Goal: Task Accomplishment & Management: Use online tool/utility

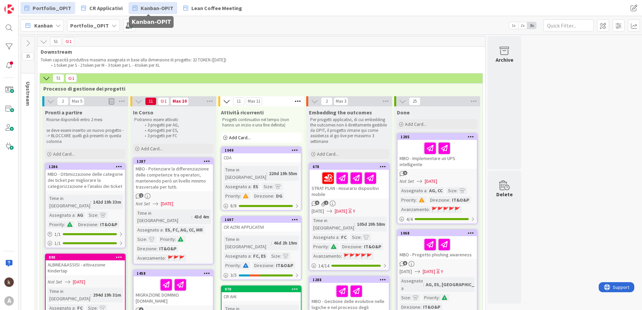
click at [158, 7] on span "Kanban-OPIT" at bounding box center [157, 8] width 33 height 8
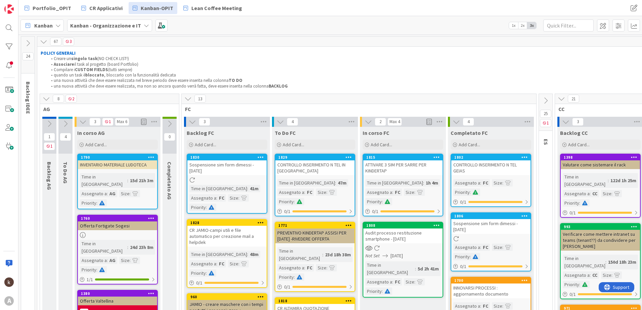
click at [190, 100] on icon at bounding box center [187, 98] width 7 height 7
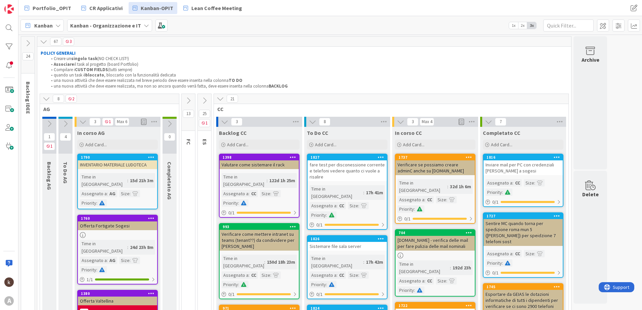
click at [48, 99] on icon at bounding box center [46, 98] width 7 height 7
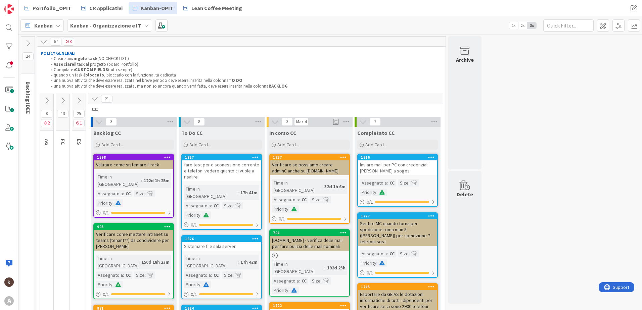
click at [95, 99] on icon at bounding box center [94, 98] width 7 height 7
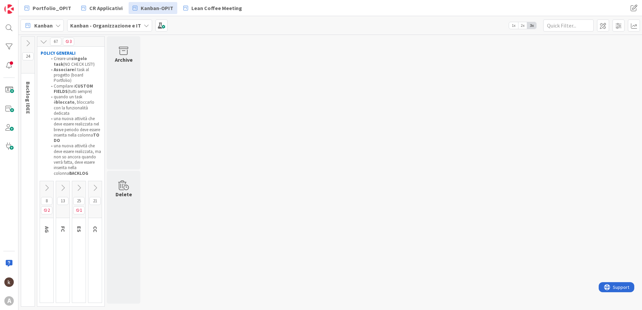
click at [77, 184] on icon at bounding box center [78, 187] width 7 height 7
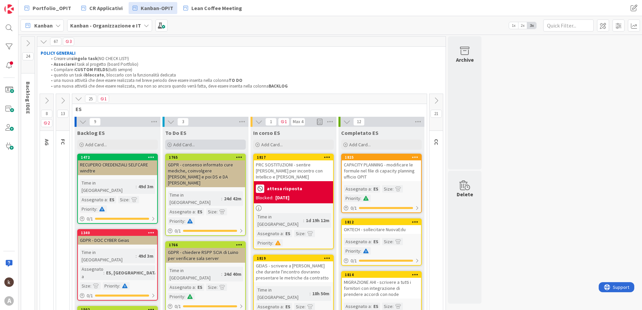
click at [192, 144] on span "Add Card..." at bounding box center [183, 145] width 21 height 6
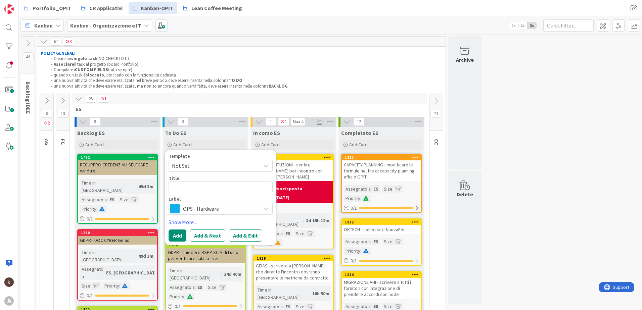
type textarea "x"
type textarea "P"
type textarea "x"
type textarea "PR"
type textarea "x"
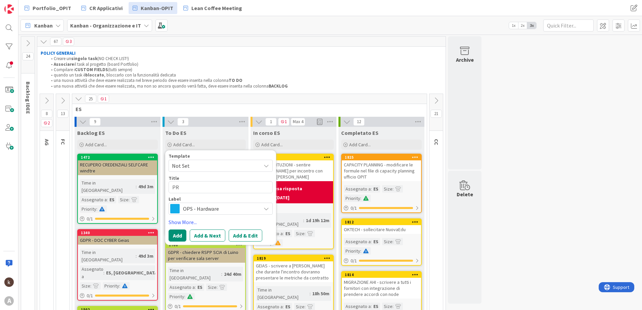
type textarea "PRO"
type textarea "x"
type textarea "PROG"
type textarea "x"
type textarea "PROGE"
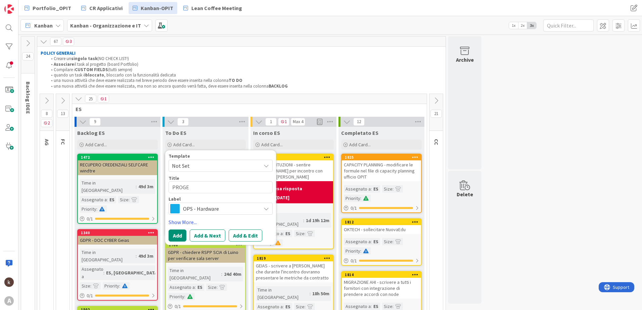
type textarea "x"
type textarea "PROGET"
type textarea "x"
type textarea "PROGETT"
type textarea "x"
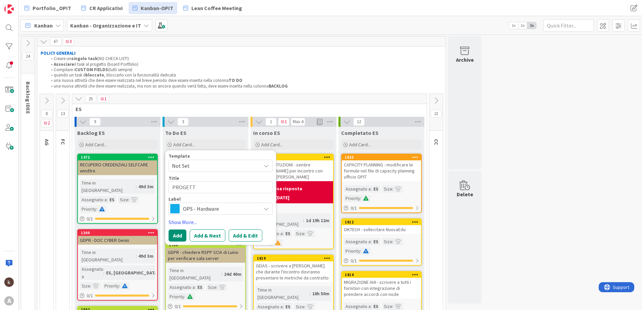
type textarea "PROGETTO"
type textarea "x"
type textarea "PROGETTO"
type textarea "x"
type textarea "PROGETTO F"
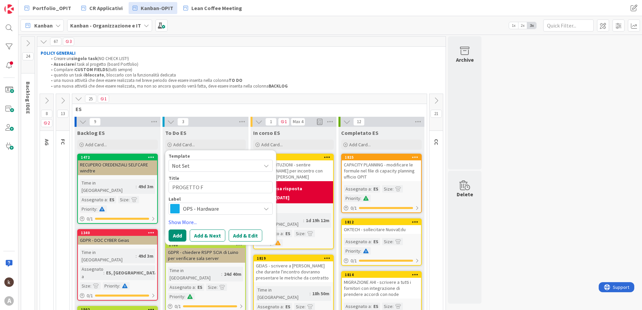
type textarea "x"
type textarea "PROGETTO FR"
type textarea "x"
type textarea "PROGETTO FRE"
type textarea "x"
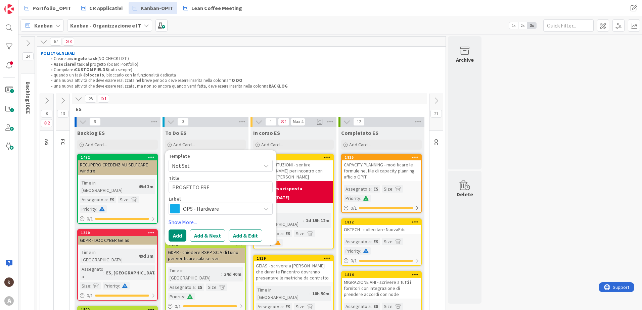
type textarea "PROGETTO FRES"
type textarea "x"
type textarea "PROGETTO FRESH"
type textarea "x"
type textarea "PROGETTO FRESHR"
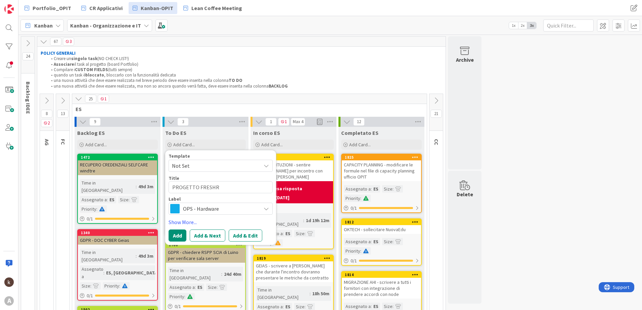
type textarea "x"
type textarea "PROGETTO FRESHRE"
type textarea "x"
type textarea "PROGETTO FRESH"
type textarea "x"
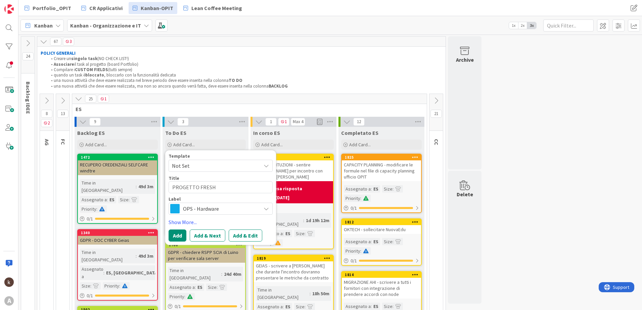
type textarea "PROGETTO FRESHS"
type textarea "x"
type textarea "PROGETTO FRESHSE"
type textarea "x"
type textarea "PROGETTO FRESHSER"
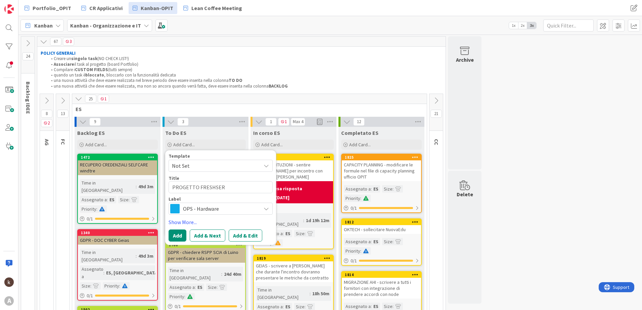
type textarea "x"
type textarea "PROGETTO FRESHSERV"
type textarea "x"
type textarea "PROGETTO FRESHSERVI"
type textarea "x"
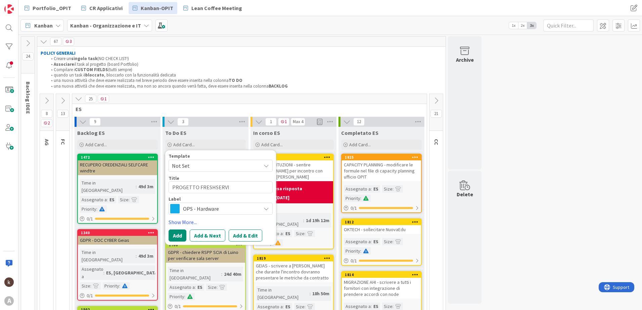
type textarea "PROGETTO FRESHSERVIC"
type textarea "x"
type textarea "PROGETTO FRESHSERVICE"
type textarea "x"
type textarea "PROGETTO FRESHSERVICE D"
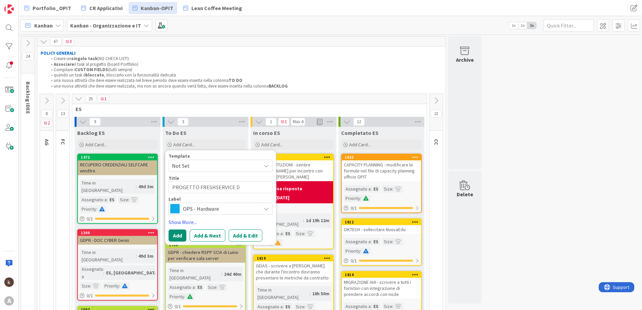
type textarea "x"
type textarea "PROGETTO FRESHSERVICE DA"
type textarea "x"
type textarea "PROGETTO FRESHSERVICE DAF"
type textarea "x"
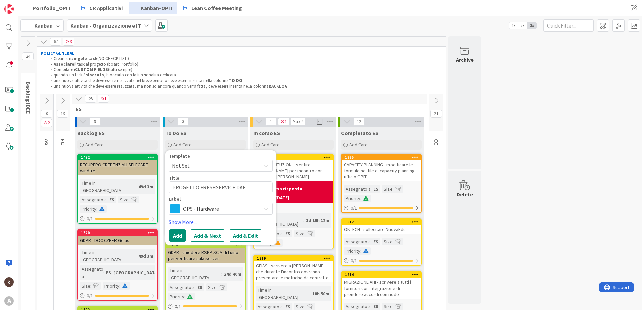
type textarea "PROGETTO FRESHSERVICE DAFC"
type textarea "x"
type textarea "PROGETTO FRESHSERVICE DAFC"
type textarea "x"
type textarea "PROGETTO FRESHSERVICE DAFC -"
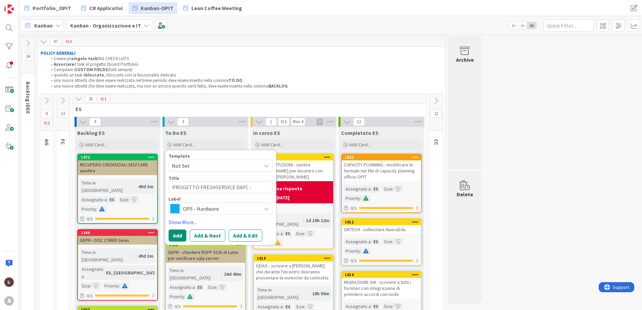
type textarea "x"
type textarea "PROGETTO FRESHSERVICE DAFC -"
type textarea "x"
type textarea "PROGETTO FRESHSERVICE DAFC - S"
type textarea "x"
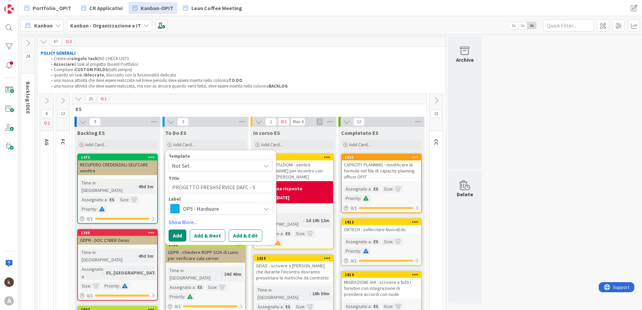
type textarea "PROGETTO FRESHSERVICE DAFC - SE"
type textarea "x"
type textarea "PROGETTO FRESHSERVICE DAFC - S"
type textarea "x"
type textarea "PROGETTO FRESHSERVICE DAFC -"
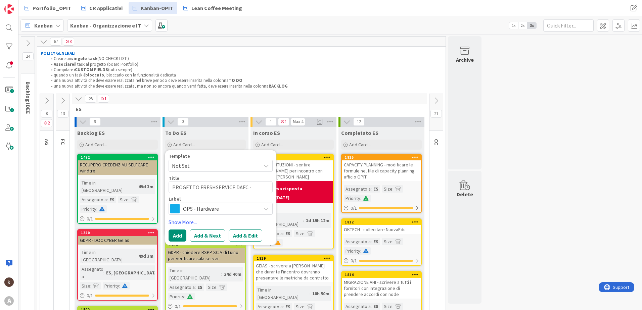
type textarea "x"
type textarea "PROGETTO FRESHSERVICE DAFC - s"
type textarea "x"
type textarea "PROGETTO FRESHSERVICE DAFC - se"
type textarea "x"
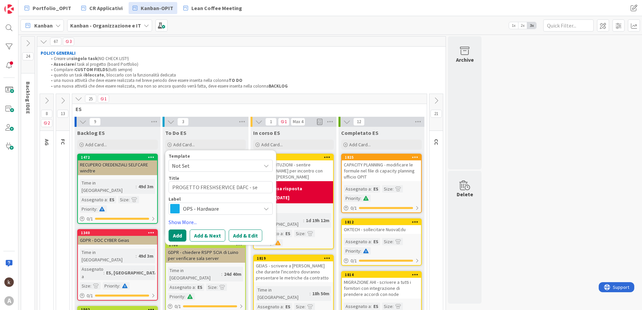
type textarea "PROGETTO FRESHSERVICE DAFC - sen"
type textarea "x"
type textarea "PROGETTO FRESHSERVICE DAFC - senti"
type textarea "x"
type textarea "PROGETTO FRESHSERVICE DAFC - sentir"
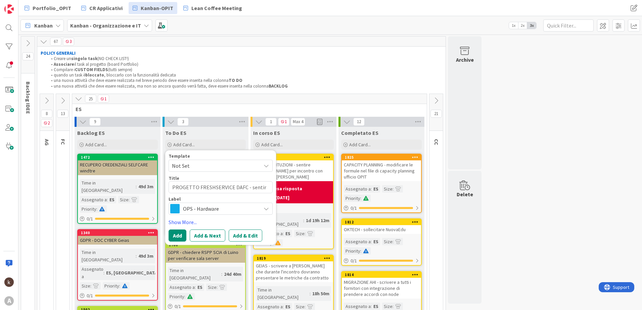
type textarea "x"
type textarea "PROGETTO FRESHSERVICE DAFC - sentire"
type textarea "x"
type textarea "PROGETTO FRESHSERVICE DAFC - sentire C"
type textarea "x"
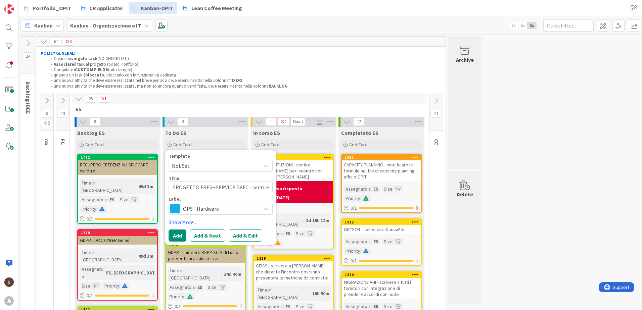
type textarea "PROGETTO FRESHSERVICE DAFC - sentire CR"
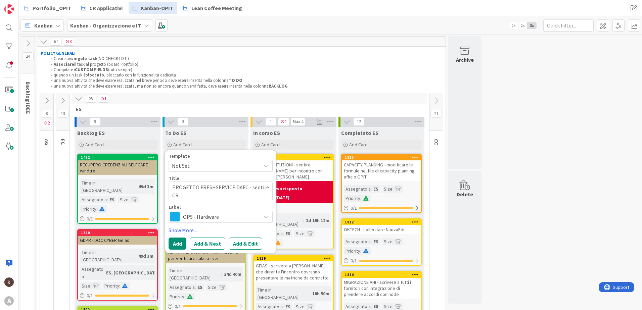
type textarea "x"
type textarea "PROGETTO FRESHSERVICE DAFC - sentire CRM"
type textarea "x"
type textarea "PROGETTO FRESHSERVICE DAFC - sentire CRM"
type textarea "x"
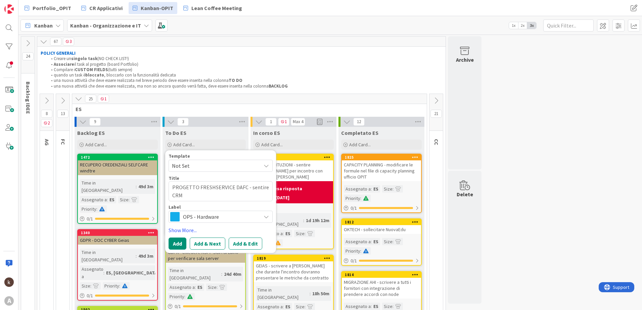
type textarea "PROGETTO FRESHSERVICE DAFC - sentire CRM p"
type textarea "x"
type textarea "PROGETTO FRESHSERVICE DAFC - sentire CRM pe"
type textarea "x"
type textarea "PROGETTO FRESHSERVICE DAFC - sentire CRM per"
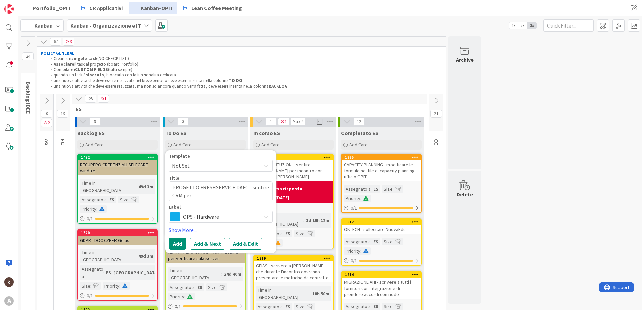
type textarea "x"
type textarea "PROGETTO FRESHSERVICE DAFC - sentire CRM per"
type textarea "x"
type textarea "PROGETTO FRESHSERVICE DAFC - sentire CRM per i"
type textarea "x"
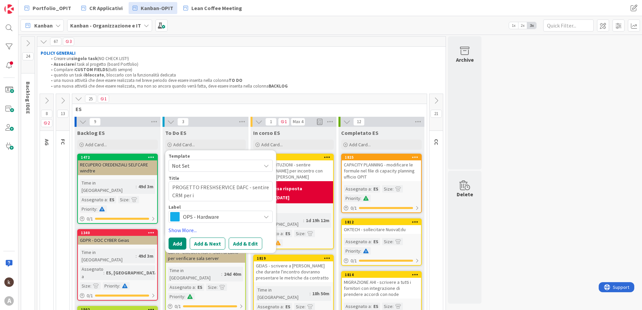
type textarea "PROGETTO FRESHSERVICE DAFC - sentire CRM per im"
type textarea "x"
type textarea "PROGETTO FRESHSERVICE DAFC - sentire CRM per imp"
type textarea "x"
type textarea "PROGETTO FRESHSERVICE DAFC - sentire CRM per impo"
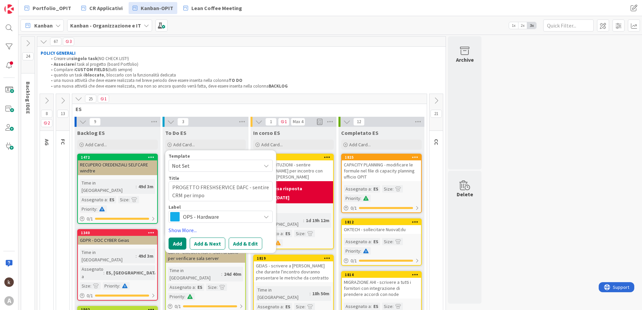
type textarea "x"
type textarea "PROGETTO FRESHSERVICE DAFC - sentire CRM per impor"
type textarea "x"
type textarea "PROGETTO FRESHSERVICE DAFC - sentire CRM per impo"
type textarea "x"
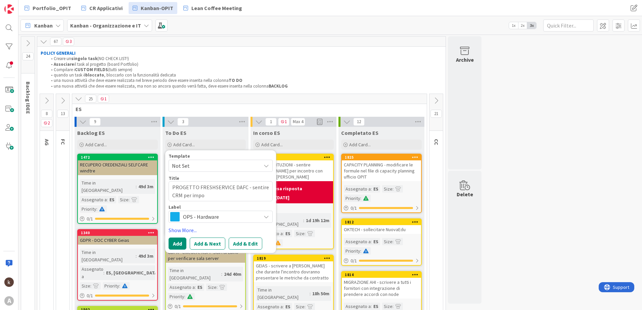
type textarea "PROGETTO FRESHSERVICE DAFC - sentire CRM per impos"
type textarea "x"
type textarea "PROGETTO FRESHSERVICE DAFC - sentire CRM per impost"
type textarea "x"
type textarea "PROGETTO FRESHSERVICE DAFC - sentire CRM per imposta"
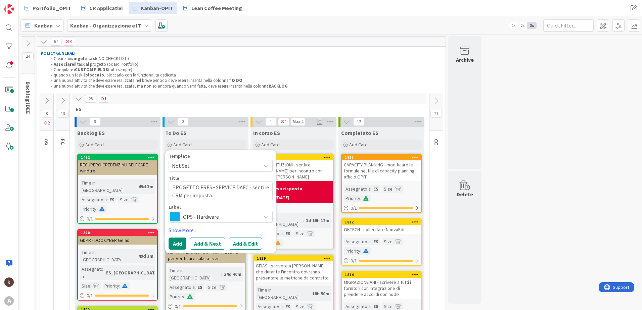
type textarea "x"
type textarea "PROGETTO FRESHSERVICE DAFC - sentire CRM per impostar"
type textarea "x"
type textarea "PROGETTO FRESHSERVICE DAFC - sentire CRM per impostare"
type textarea "x"
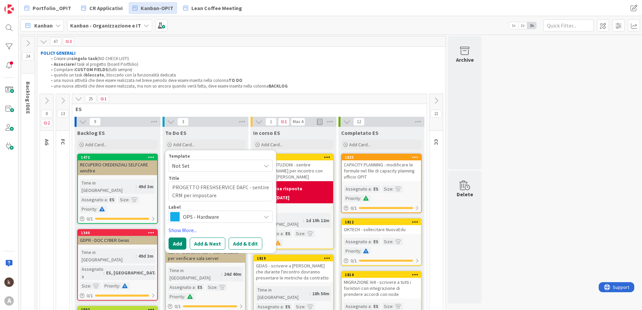
type textarea "PROGETTO FRESHSERVICE DAFC - sentire CRM per impostare"
type textarea "x"
type textarea "PROGETTO FRESHSERVICE DAFC - sentire CRM per impostare fl"
type textarea "x"
type textarea "PROGETTO FRESHSERVICE DAFC - sentire CRM per impostare flu"
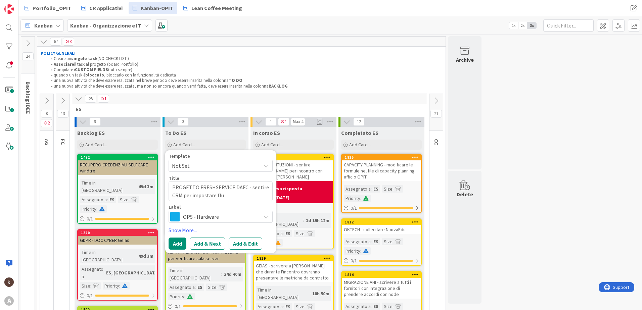
type textarea "x"
type textarea "PROGETTO FRESHSERVICE DAFC - sentire CRM per impostare flus"
type textarea "x"
type textarea "PROGETTO FRESHSERVICE DAFC - sentire CRM per impostare flusso"
type textarea "x"
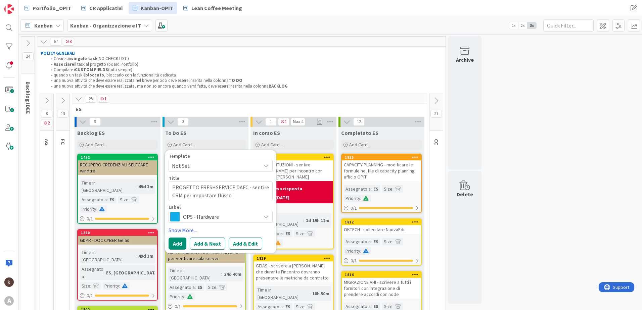
type textarea "PROGETTO FRESHSERVICE DAFC - sentire CRM per impostare flusso"
type textarea "x"
type textarea "PROGETTO FRESHSERVICE DAFC - sentire CRM per impostare flusso a"
type textarea "x"
type textarea "PROGETTO FRESHSERVICE DAFC - sentire CRM per impostare flusso ap"
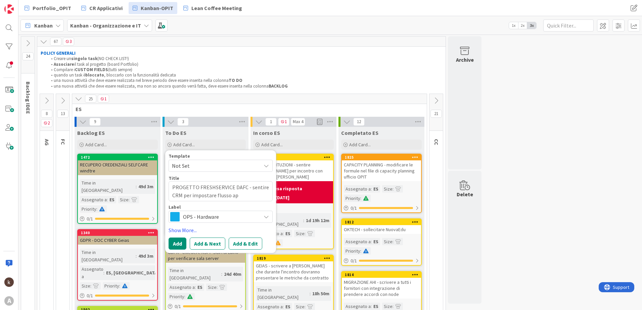
type textarea "x"
type textarea "PROGETTO FRESHSERVICE DAFC - sentire CRM per impostare flusso app"
type textarea "x"
type textarea "PROGETTO FRESHSERVICE DAFC - sentire CRM per impostare flusso appr"
type textarea "x"
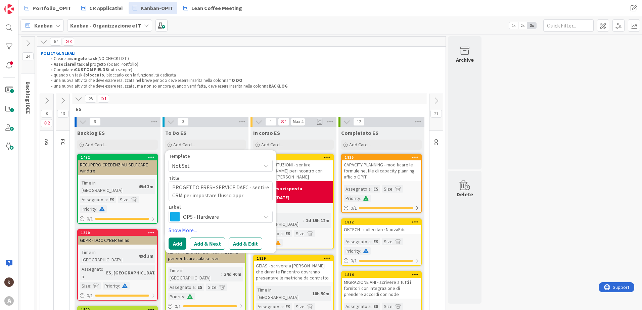
type textarea "PROGETTO FRESHSERVICE DAFC - sentire CRM per impostare flusso appro"
type textarea "x"
type textarea "PROGETTO FRESHSERVICE DAFC - sentire CRM per impostare flusso approv"
type textarea "x"
type textarea "PROGETTO FRESHSERVICE DAFC - sentire CRM per impostare flusso approvat"
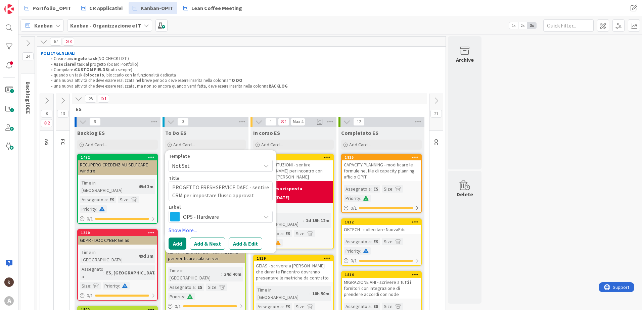
type textarea "x"
type textarea "PROGETTO FRESHSERVICE DAFC - sentire CRM per impostare flusso approvati"
type textarea "x"
type textarea "PROGETTO FRESHSERVICE DAFC - sentire CRM per impostare flusso approvativo"
type textarea "x"
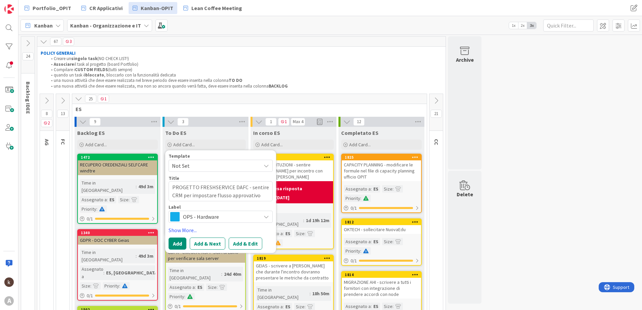
type textarea "PROGETTO FRESHSERVICE DAFC - sentire CRM per impostare flusso approvativo"
click at [180, 215] on div "OPS - Hardware" at bounding box center [221, 217] width 104 height 12
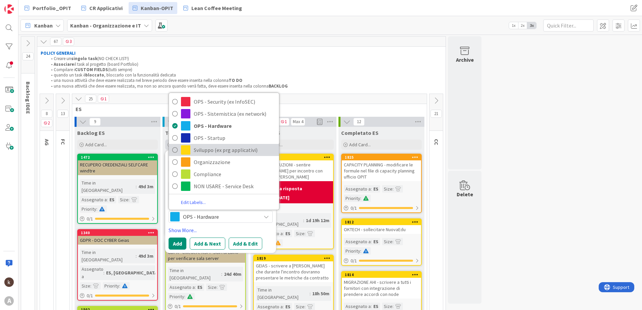
click at [217, 147] on span "Sviluppo (ex prg applicativi)" at bounding box center [235, 150] width 82 height 10
type textarea "x"
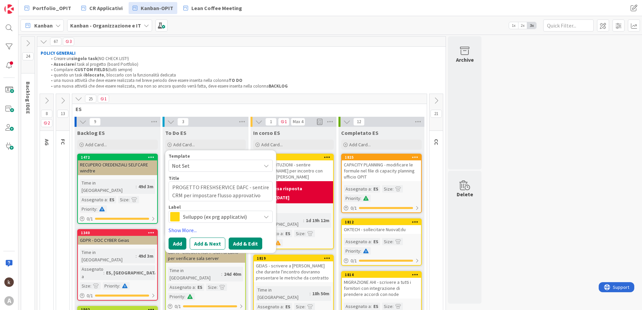
click at [234, 244] on button "Add & Edit" at bounding box center [246, 244] width 34 height 12
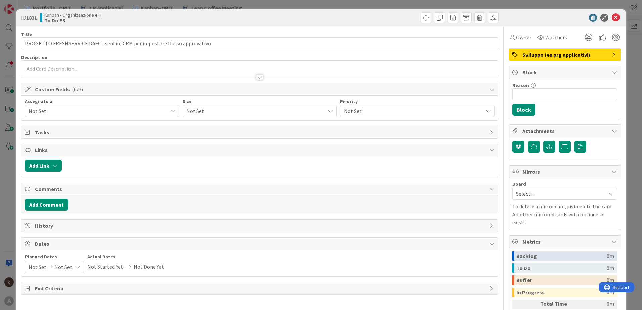
click at [111, 115] on span "Not Set" at bounding box center [98, 111] width 139 height 8
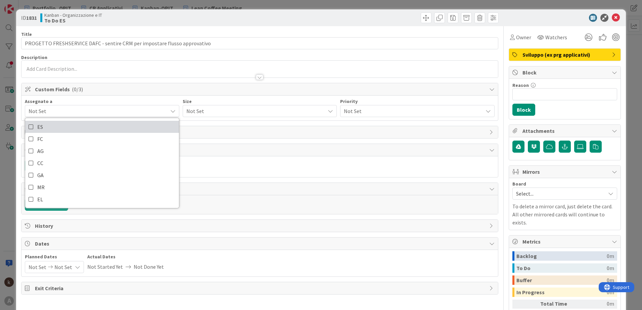
click at [56, 125] on link "ES" at bounding box center [102, 127] width 154 height 12
click at [186, 110] on span "Not Set" at bounding box center [254, 110] width 136 height 9
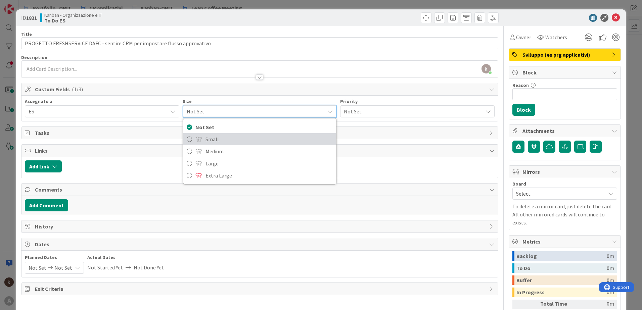
click at [195, 141] on span at bounding box center [198, 139] width 7 height 5
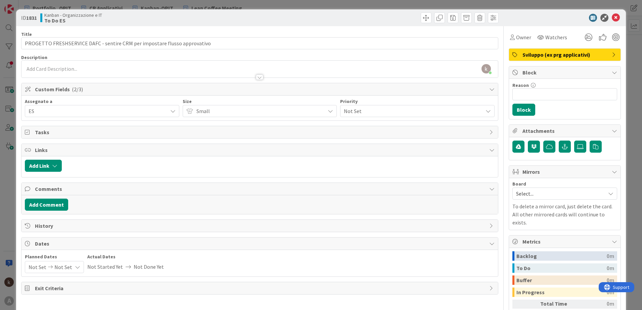
click at [448, 109] on span "Not Set" at bounding box center [412, 110] width 136 height 9
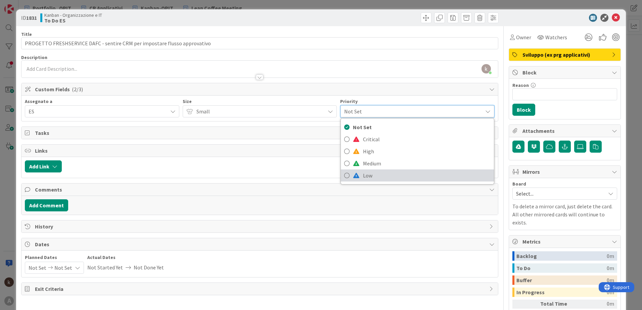
click at [354, 175] on span at bounding box center [356, 175] width 7 height 5
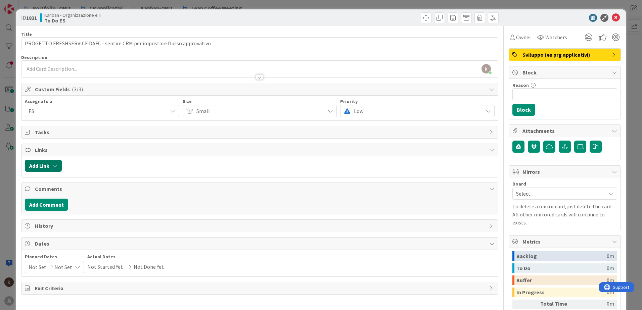
click at [54, 168] on icon "button" at bounding box center [54, 165] width 5 height 5
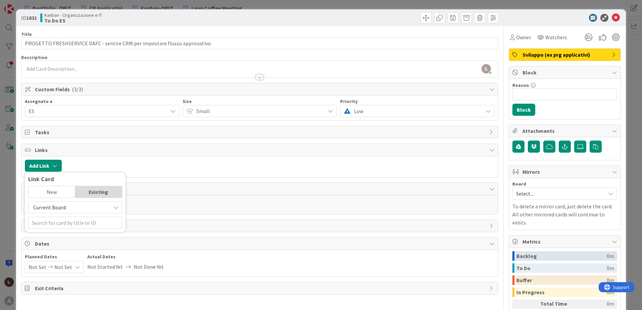
click at [56, 211] on span "Current Board" at bounding box center [49, 207] width 33 height 7
click at [57, 234] on span "All Boards" at bounding box center [78, 235] width 93 height 10
click at [56, 194] on div "New" at bounding box center [52, 191] width 47 height 11
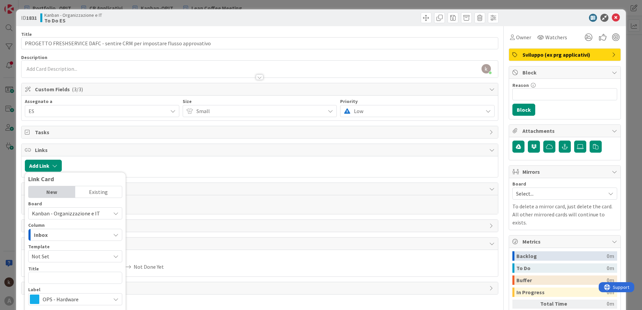
click at [98, 193] on div "Existing" at bounding box center [98, 191] width 47 height 11
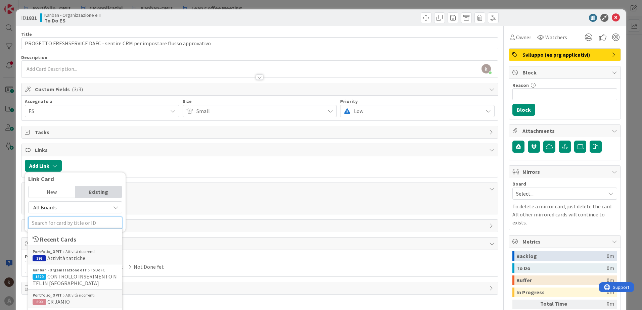
click at [83, 221] on input "text" at bounding box center [75, 223] width 94 height 12
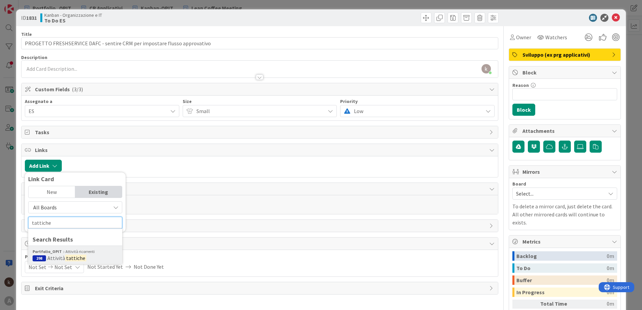
type input "tattiche"
click at [73, 261] on mark "tattiche" at bounding box center [75, 258] width 21 height 9
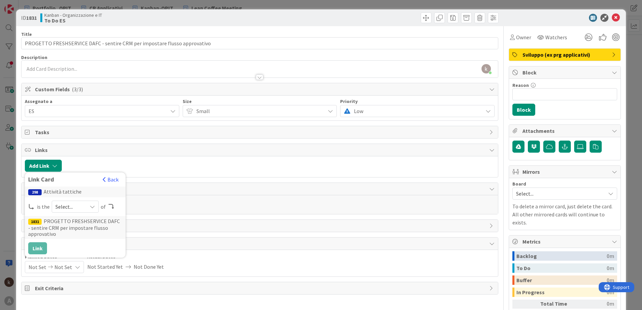
click at [65, 209] on span "Select..." at bounding box center [69, 206] width 28 height 9
click at [68, 225] on span at bounding box center [66, 222] width 5 height 5
click at [32, 246] on button "Link" at bounding box center [37, 248] width 19 height 12
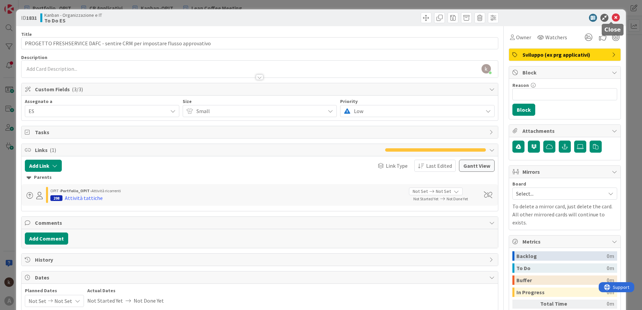
click at [612, 18] on icon at bounding box center [616, 18] width 8 height 8
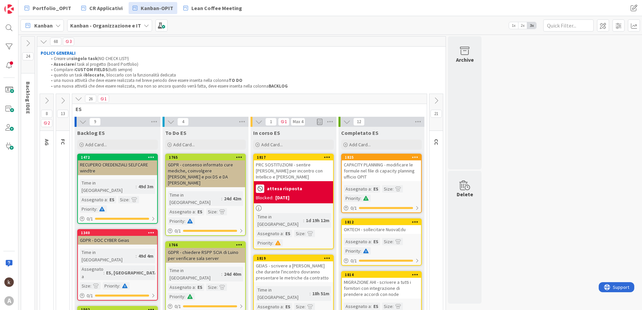
click at [185, 150] on div "To Do ES Add Card... Template Not Set Title 0 / 128 Label OPS - Hardware OPS - …" at bounding box center [206, 139] width 86 height 24
click at [185, 146] on span "Add Card..." at bounding box center [183, 145] width 21 height 6
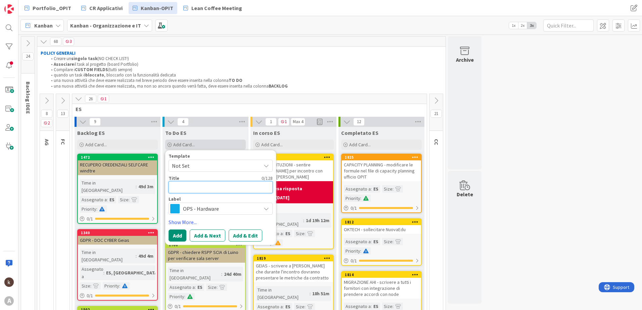
type textarea "x"
type textarea "p"
type textarea "x"
type textarea "pr"
type textarea "x"
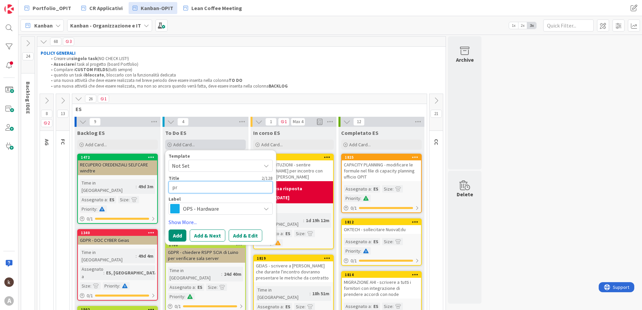
type textarea "pro"
type textarea "x"
type textarea "pr"
type textarea "x"
type textarea "p"
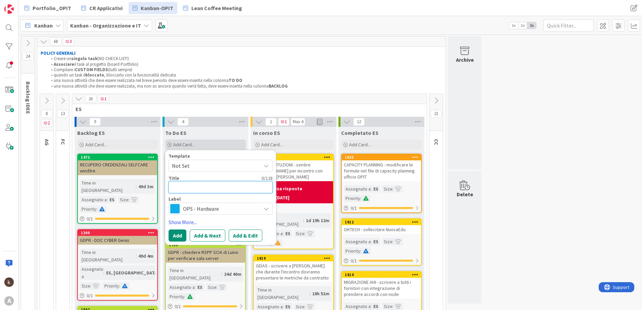
type textarea "x"
type textarea "P"
type textarea "x"
type textarea "PR"
type textarea "x"
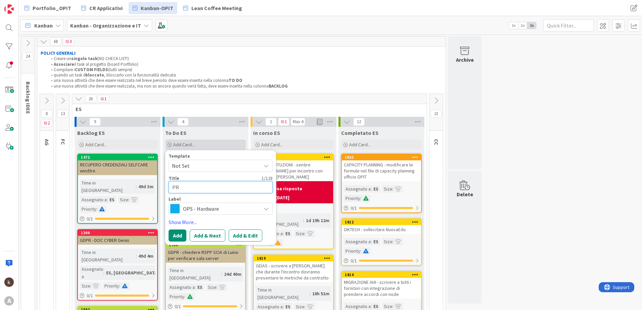
type textarea "PRO"
type textarea "x"
type textarea "PROC"
type textarea "x"
type textarea "PROCE"
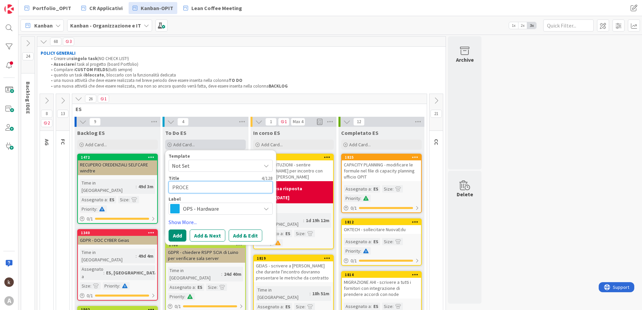
type textarea "x"
type textarea "PROCES"
type textarea "x"
type textarea "PROCESS"
type textarea "x"
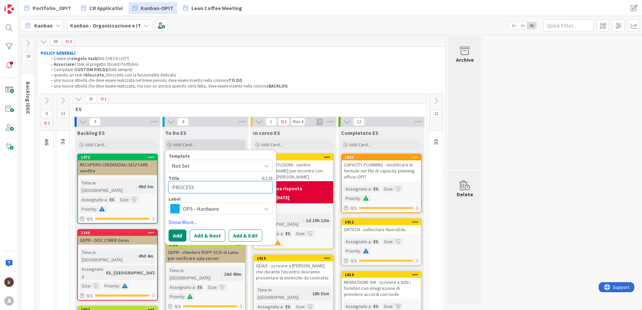
type textarea "PROCESSO"
type textarea "x"
type textarea "PROCESSO"
type textarea "x"
type textarea "PROCESSO D"
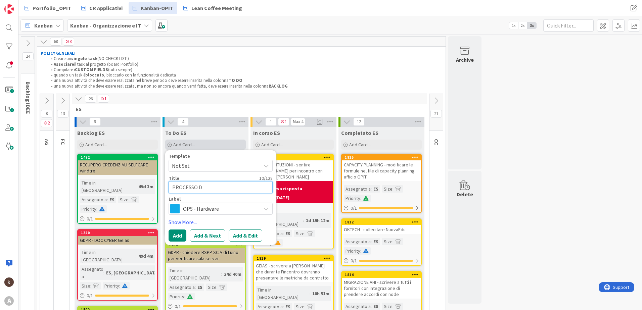
type textarea "x"
type textarea "PROCESSO DI"
type textarea "x"
type textarea "PROCESSO DI"
type textarea "x"
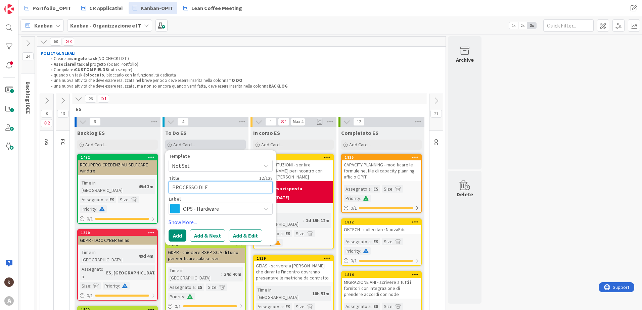
type textarea "PROCESSO DI FI"
type textarea "x"
type textarea "PROCESSO DI FIR"
type textarea "x"
type textarea "PROCESSO DI FIRM"
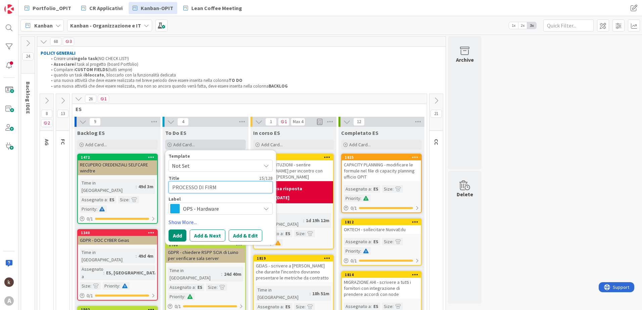
type textarea "x"
type textarea "PROCESSO DI FIRMA"
type textarea "x"
type textarea "PROCESSO DI FIRMA"
type textarea "x"
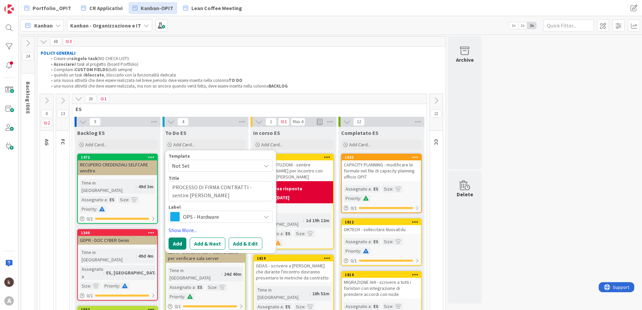
click at [196, 216] on span "OPS - Hardware" at bounding box center [220, 216] width 75 height 9
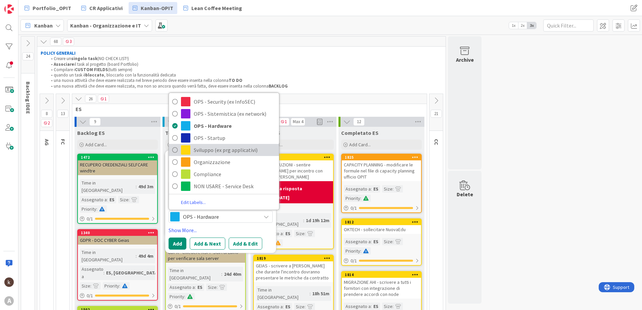
click at [213, 149] on span "Sviluppo (ex prg applicativi)" at bounding box center [235, 150] width 82 height 10
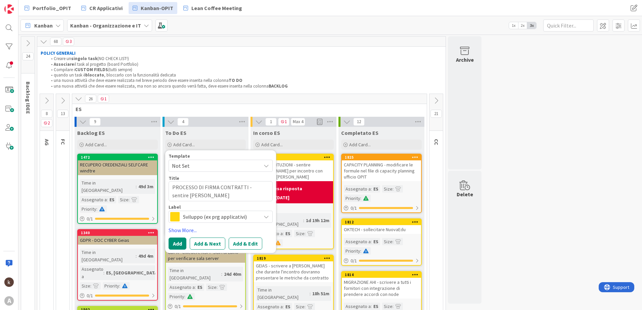
drag, startPoint x: 242, startPoint y: 242, endPoint x: 241, endPoint y: 237, distance: 5.7
click at [242, 243] on button "Add & Edit" at bounding box center [246, 244] width 34 height 12
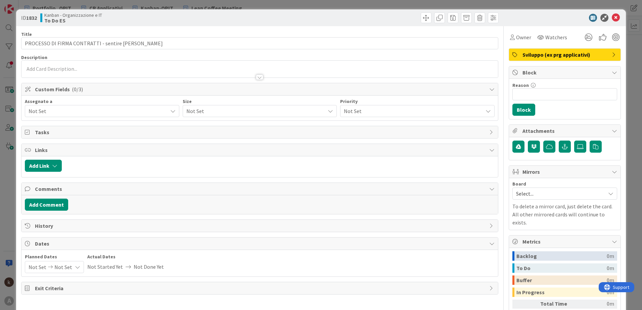
click at [116, 109] on span "Not Set" at bounding box center [98, 111] width 139 height 8
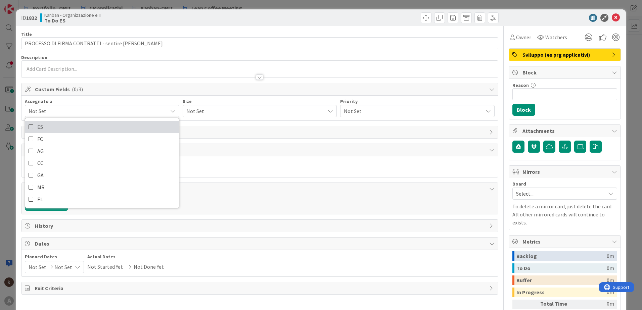
click at [81, 126] on link "ES" at bounding box center [102, 127] width 154 height 12
click at [243, 111] on span "Not Set" at bounding box center [254, 110] width 136 height 9
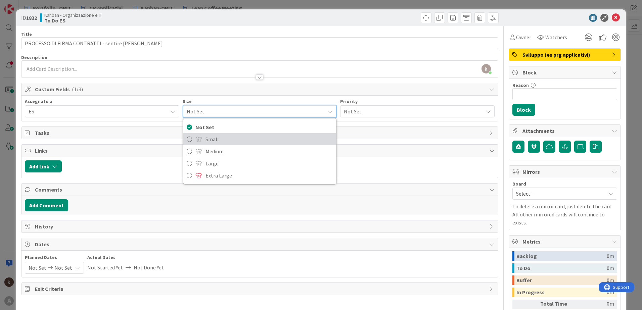
click at [228, 137] on span "Small" at bounding box center [269, 139] width 128 height 10
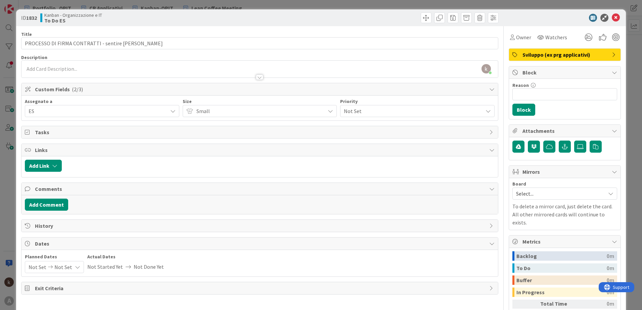
click at [350, 106] on div "Not Set" at bounding box center [417, 111] width 154 height 12
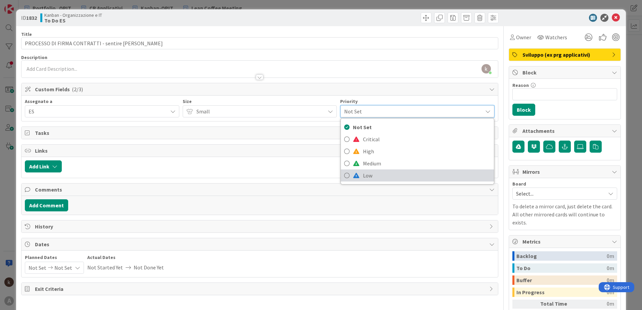
click at [358, 174] on link "Low" at bounding box center [417, 176] width 153 height 12
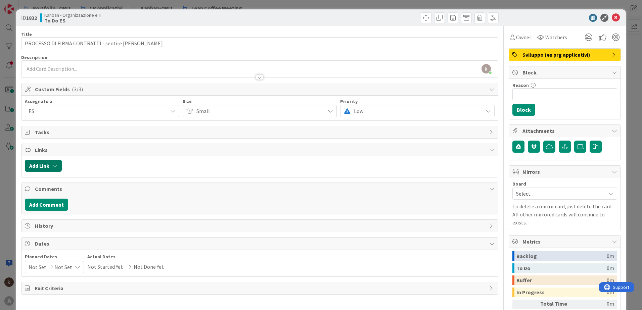
click at [56, 168] on icon "button" at bounding box center [54, 165] width 5 height 5
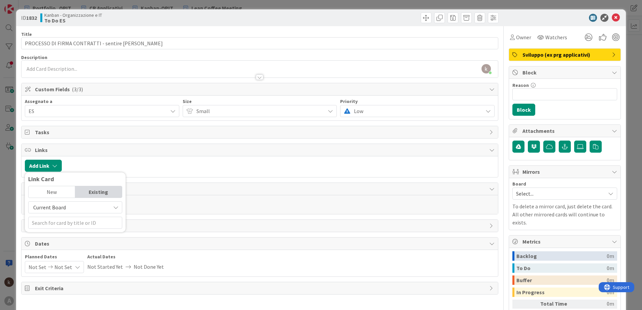
click at [76, 205] on span "Current Board" at bounding box center [69, 207] width 75 height 9
drag, startPoint x: 74, startPoint y: 234, endPoint x: 72, endPoint y: 229, distance: 5.0
click at [73, 235] on span "All Boards" at bounding box center [78, 235] width 93 height 10
click at [57, 198] on div "New Existing All Boards Current Board All Boards" at bounding box center [75, 207] width 94 height 43
click at [58, 195] on div "New" at bounding box center [52, 191] width 47 height 11
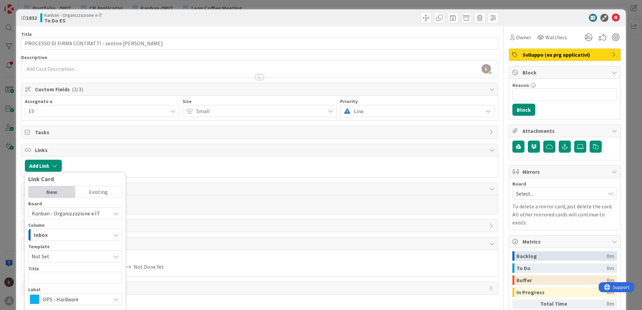
click at [95, 190] on div "Existing" at bounding box center [98, 191] width 47 height 11
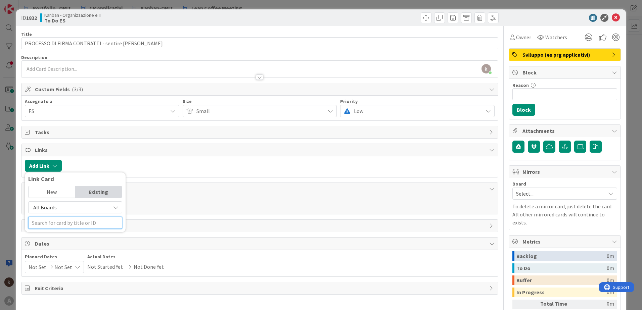
click at [86, 223] on input "text" at bounding box center [75, 223] width 94 height 12
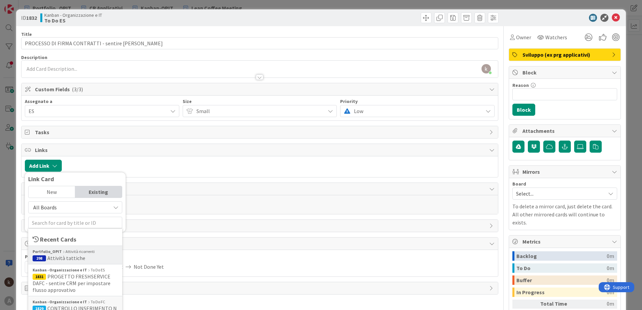
click at [55, 255] on span "Attività tattiche" at bounding box center [66, 258] width 38 height 7
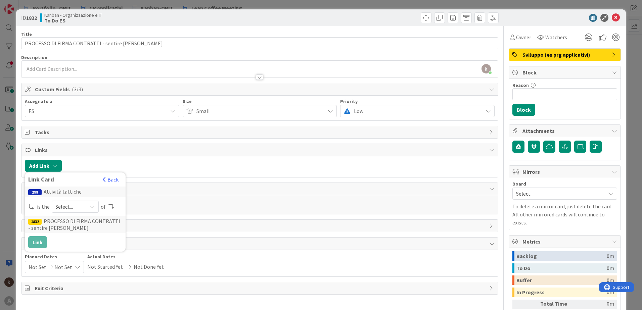
click at [71, 204] on span "Select..." at bounding box center [69, 206] width 28 height 9
click at [71, 217] on link "parent" at bounding box center [102, 223] width 100 height 12
click at [38, 243] on button "Link" at bounding box center [37, 242] width 19 height 12
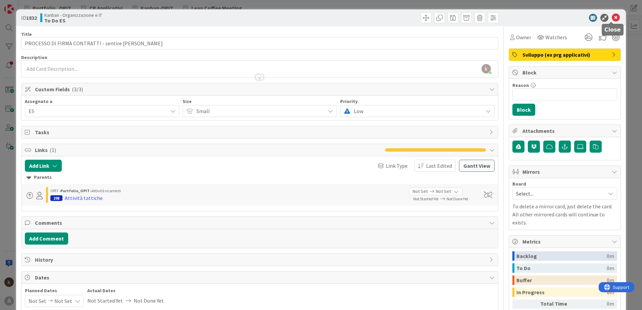
click at [612, 19] on icon at bounding box center [616, 18] width 8 height 8
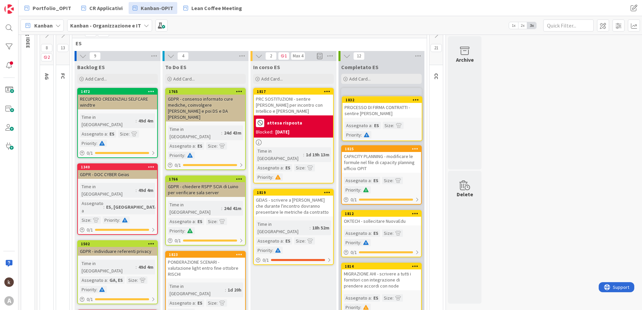
scroll to position [64, 0]
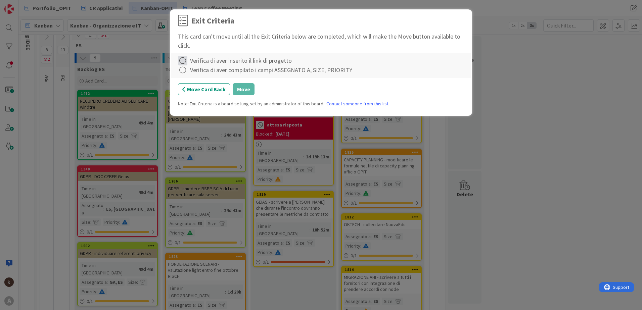
click at [184, 57] on icon at bounding box center [182, 60] width 9 height 9
click at [183, 72] on link "Complete" at bounding box center [220, 75] width 84 height 10
click at [183, 73] on icon at bounding box center [182, 69] width 9 height 9
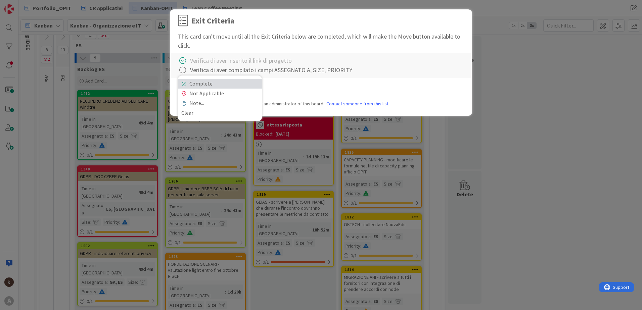
click at [183, 80] on link "Complete" at bounding box center [220, 84] width 84 height 10
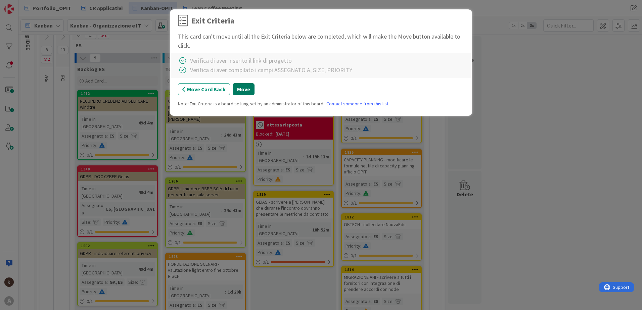
click at [241, 89] on button "Move" at bounding box center [244, 89] width 22 height 12
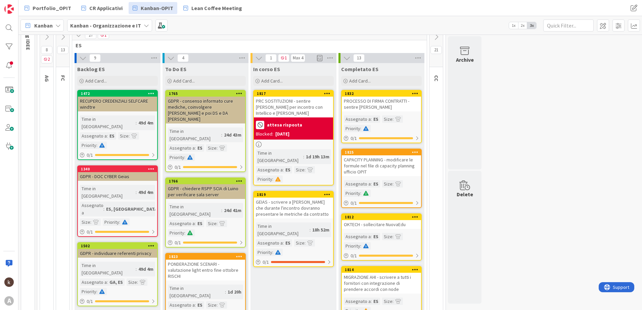
scroll to position [97, 0]
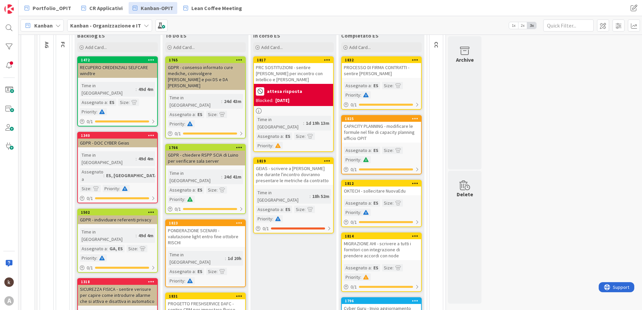
drag, startPoint x: 248, startPoint y: 146, endPoint x: 509, endPoint y: 197, distance: 265.2
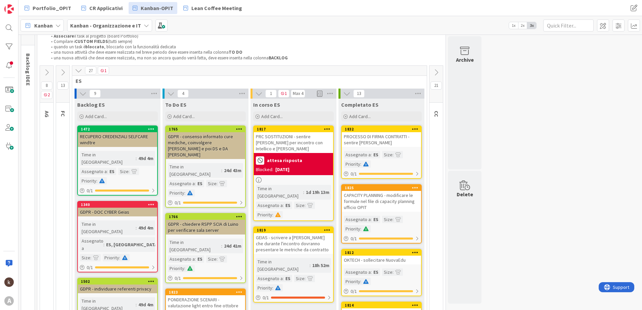
scroll to position [67, 0]
